Goal: Information Seeking & Learning: Learn about a topic

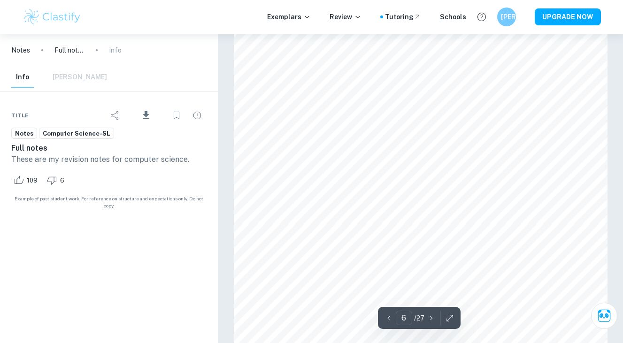
scroll to position [3089, 0]
type input "7"
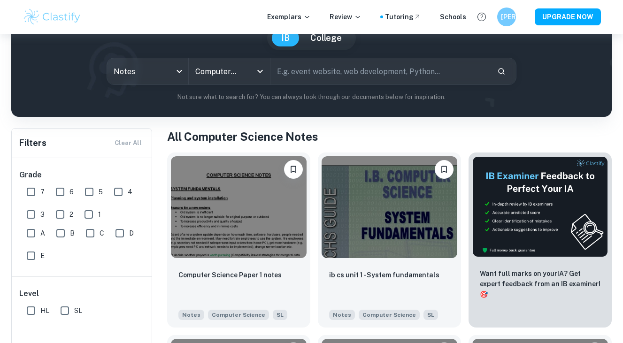
scroll to position [98, 0]
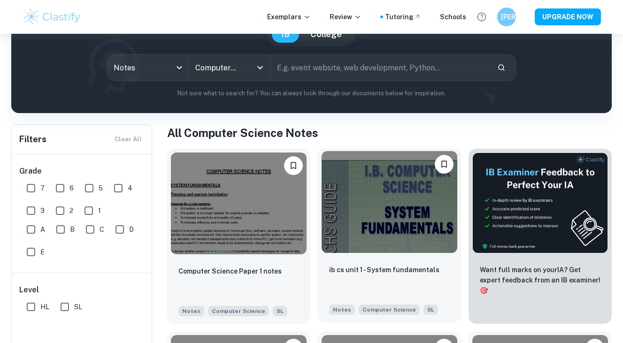
click at [381, 189] on img at bounding box center [390, 202] width 136 height 102
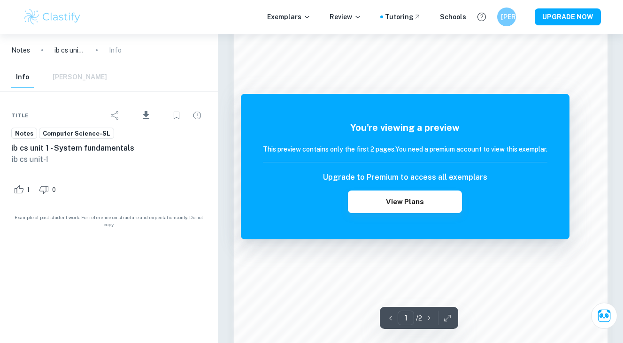
scroll to position [548, 0]
